Goal: Register for event/course

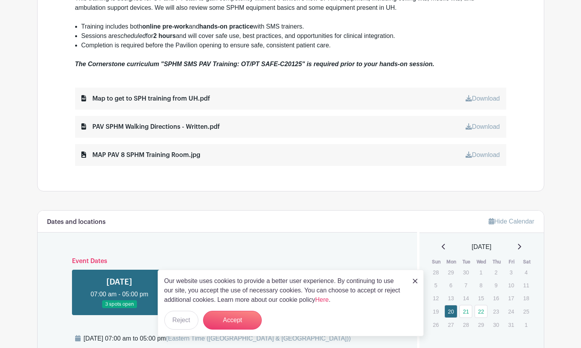
scroll to position [352, 0]
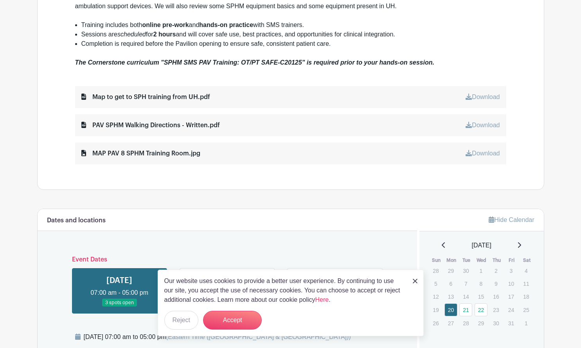
click at [413, 280] on img at bounding box center [415, 280] width 5 height 5
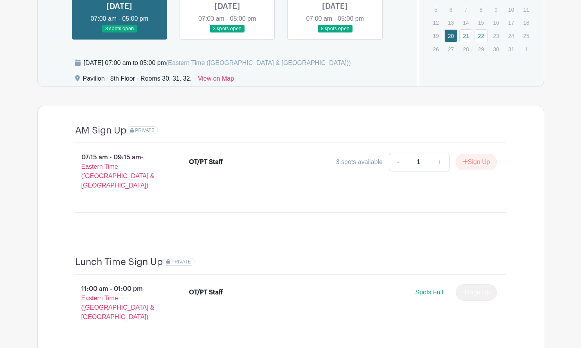
scroll to position [587, 0]
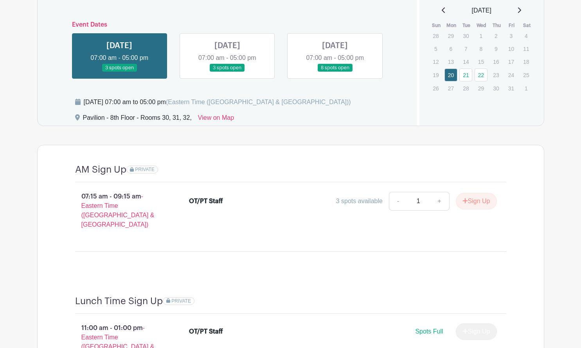
click at [119, 72] on link at bounding box center [119, 72] width 0 height 0
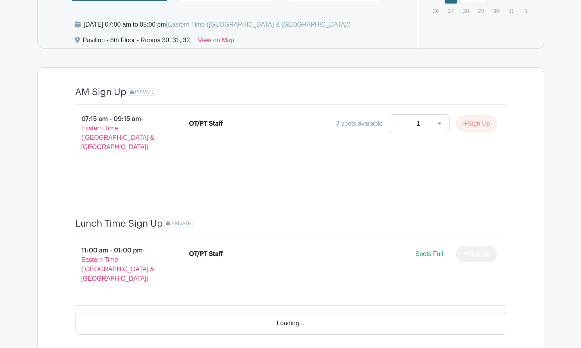
scroll to position [665, 0]
click at [473, 122] on button "Sign Up" at bounding box center [476, 123] width 41 height 16
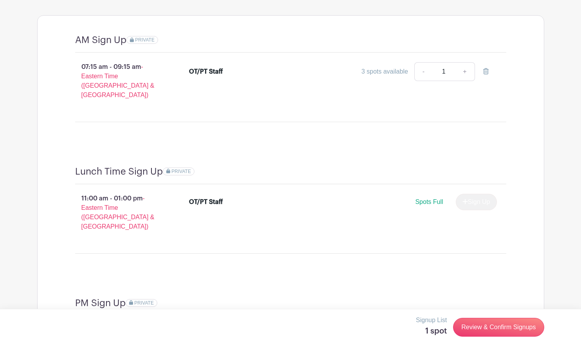
scroll to position [782, 0]
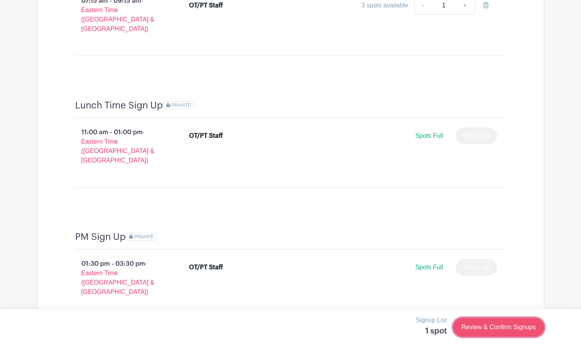
click at [498, 327] on link "Review & Confirm Signups" at bounding box center [498, 327] width 91 height 19
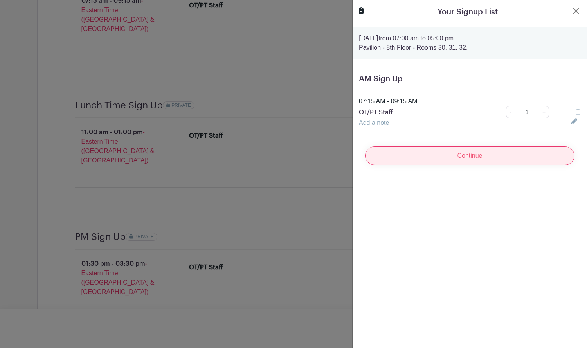
click at [497, 160] on input "Continue" at bounding box center [469, 155] width 209 height 19
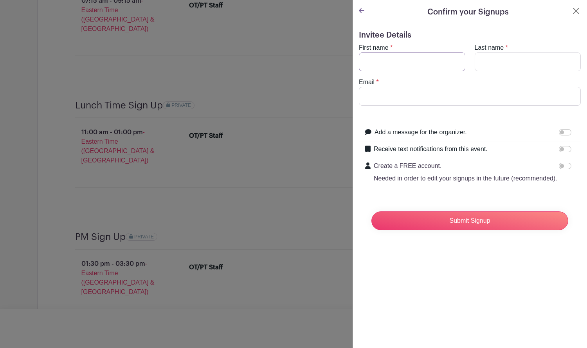
click at [368, 54] on input "First name" at bounding box center [412, 61] width 106 height 19
type input "Abbey"
type input "[PERSON_NAME]"
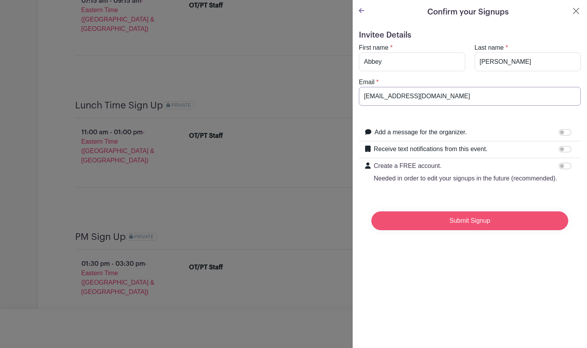
type input "[EMAIL_ADDRESS][DOMAIN_NAME]"
click at [437, 230] on input "Submit Signup" at bounding box center [469, 220] width 197 height 19
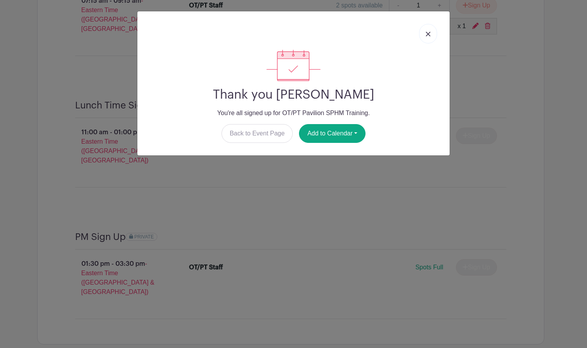
click at [434, 28] on link at bounding box center [428, 34] width 18 height 20
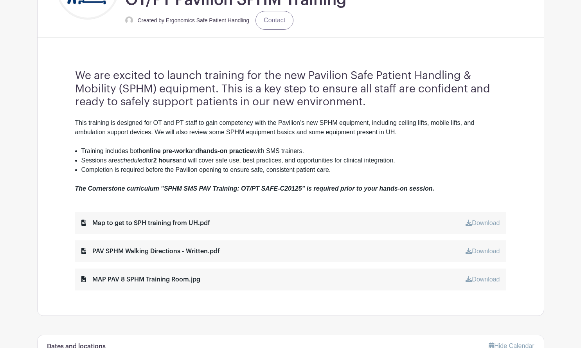
scroll to position [235, 0]
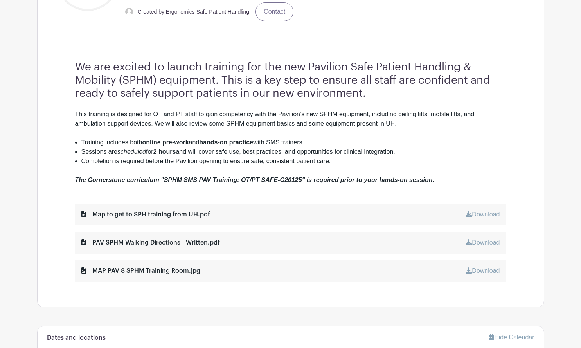
click at [479, 245] on link "Download" at bounding box center [482, 242] width 34 height 7
